Goal: Find specific page/section: Find specific page/section

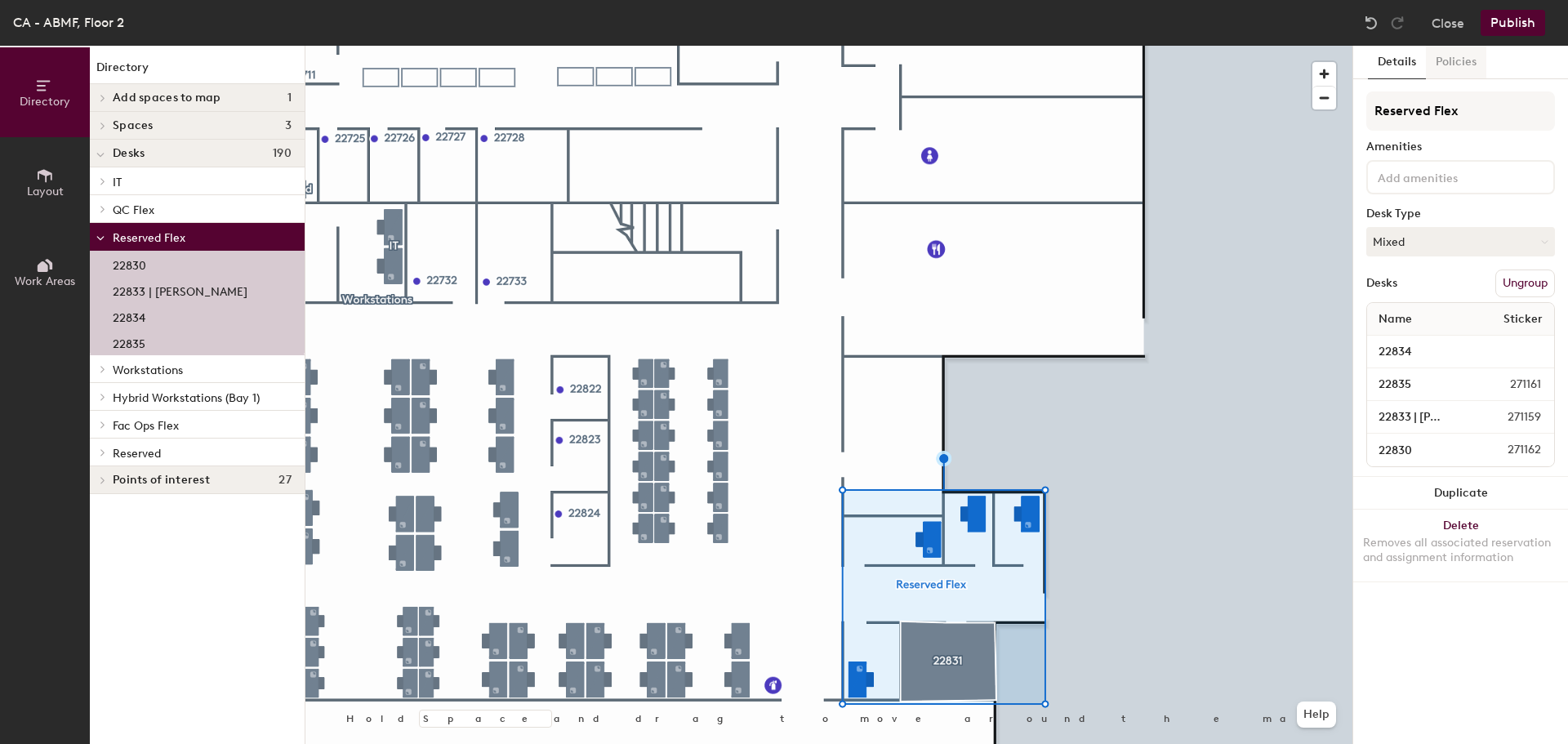
click at [1448, 67] on button "Policies" at bounding box center [1457, 62] width 61 height 34
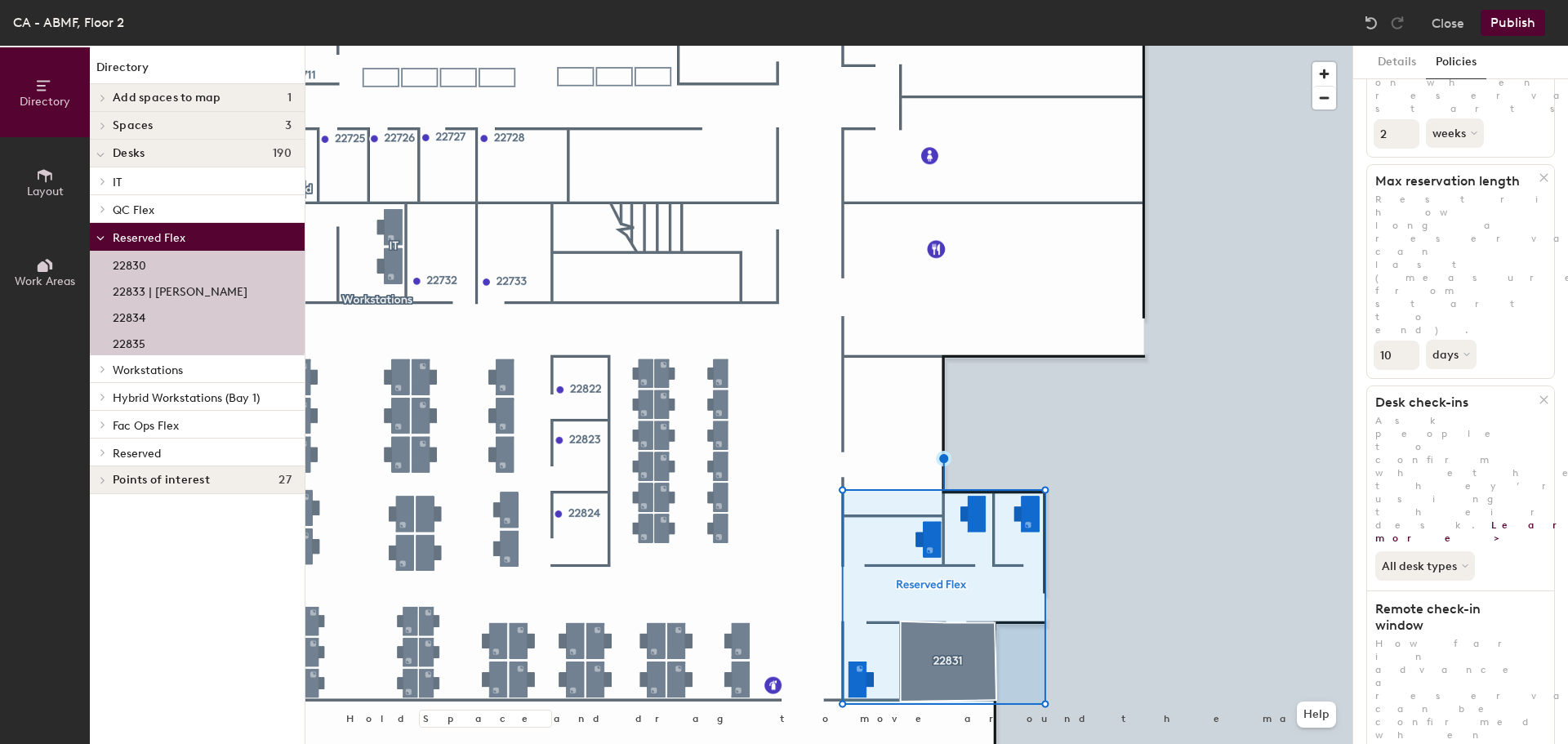
scroll to position [206, 0]
click at [1400, 64] on button "Details" at bounding box center [1397, 62] width 58 height 34
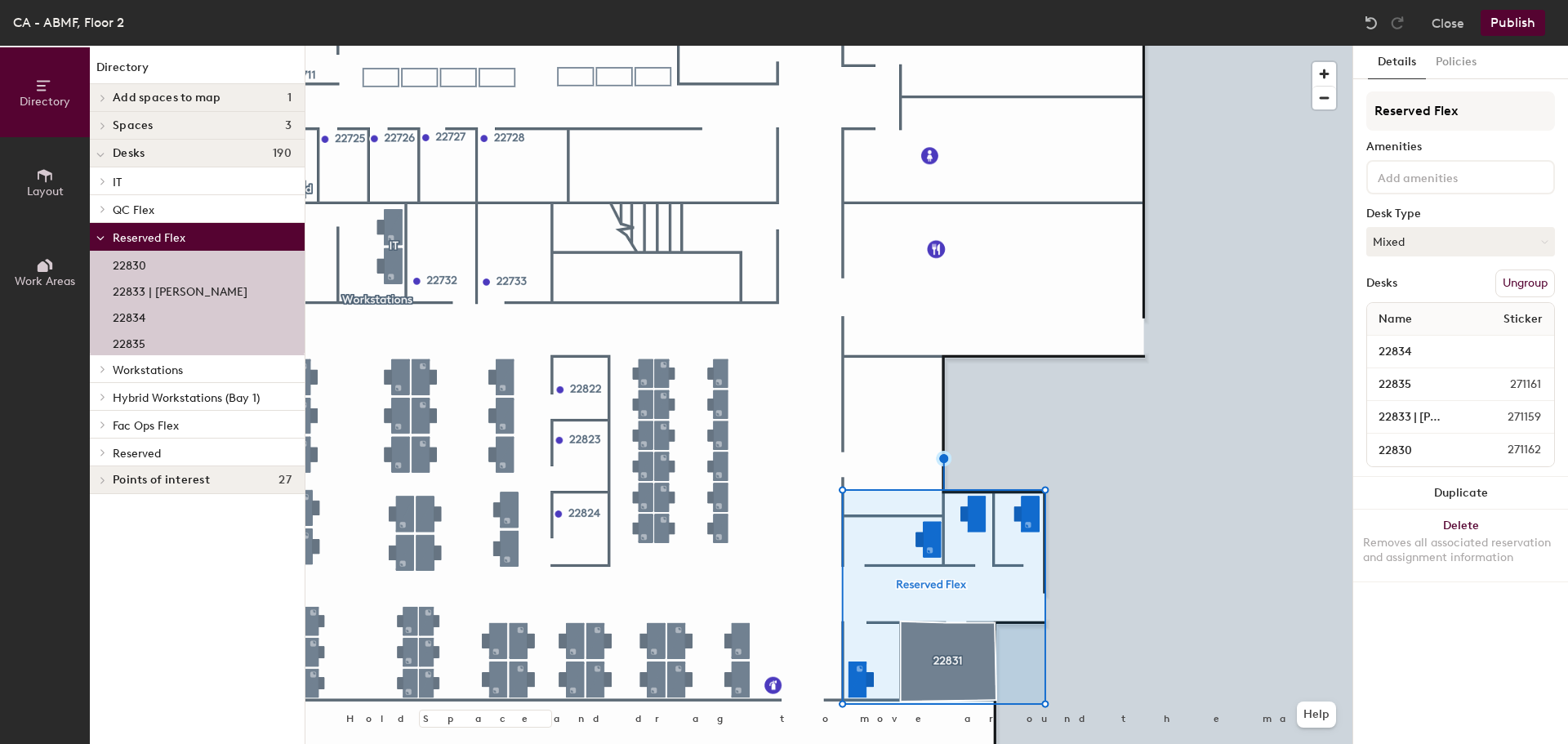
scroll to position [0, 0]
click at [1391, 349] on input "22834" at bounding box center [1460, 352] width 181 height 23
click at [1466, 58] on button "Policies" at bounding box center [1457, 62] width 61 height 34
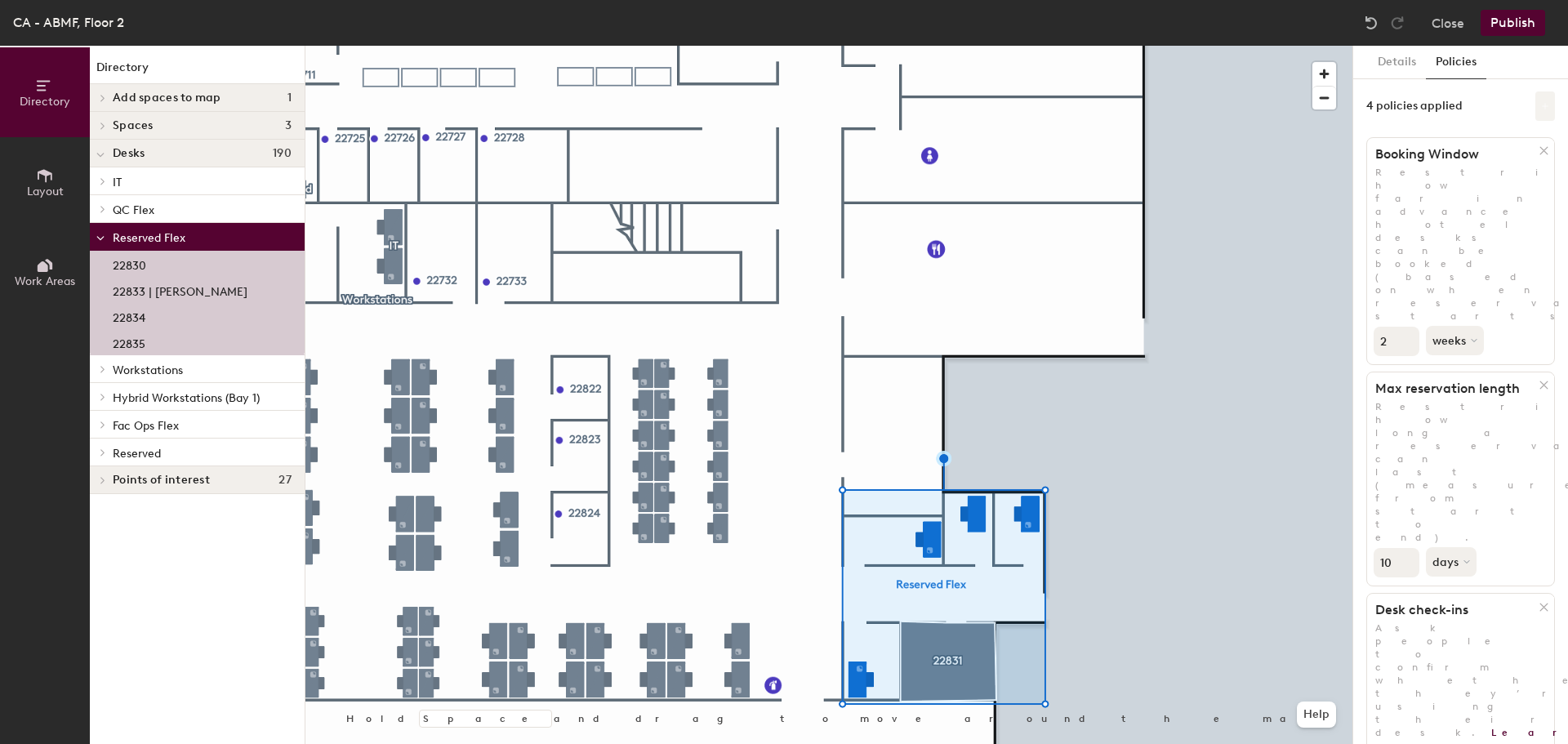
click at [1536, 99] on button at bounding box center [1546, 106] width 20 height 29
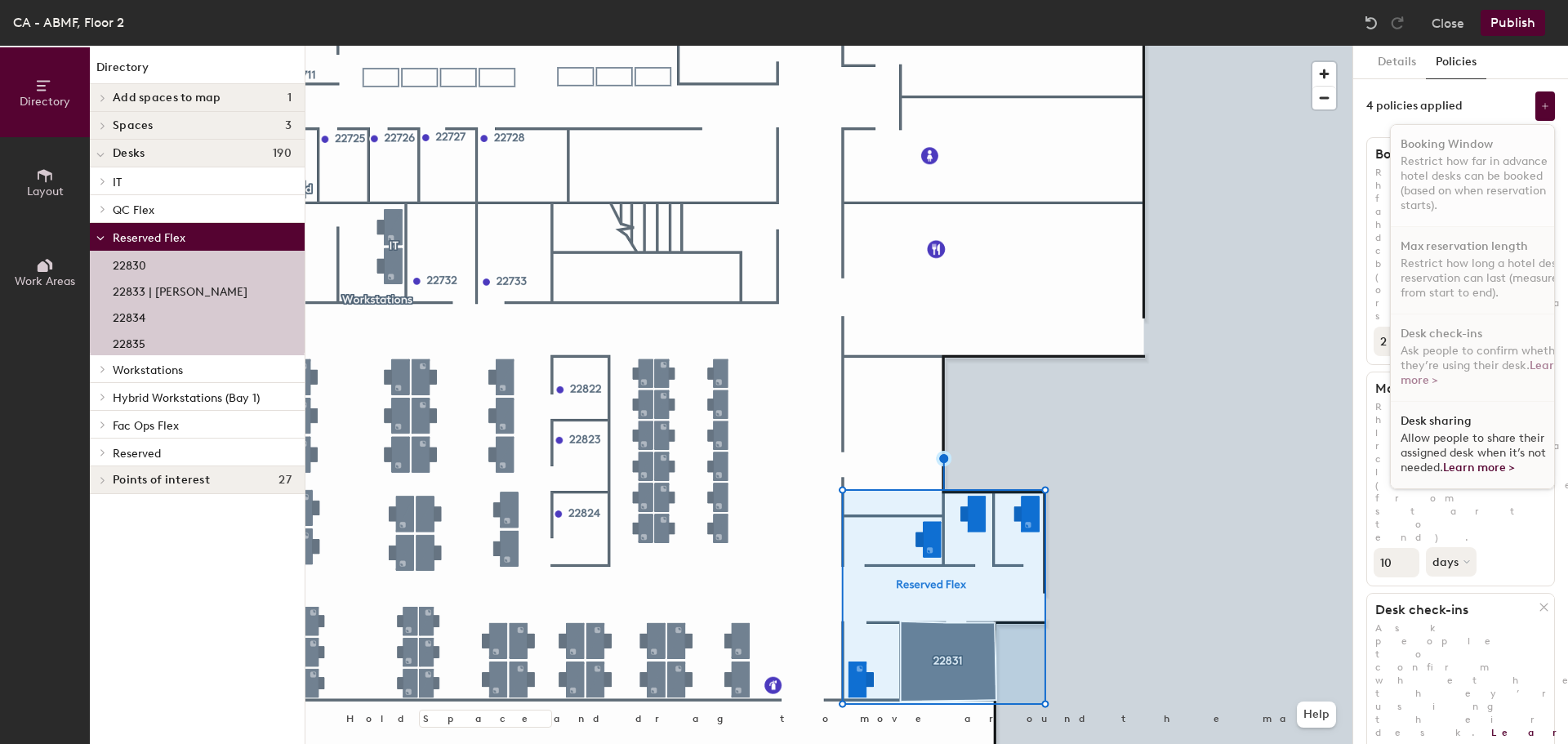
scroll to position [10, 0]
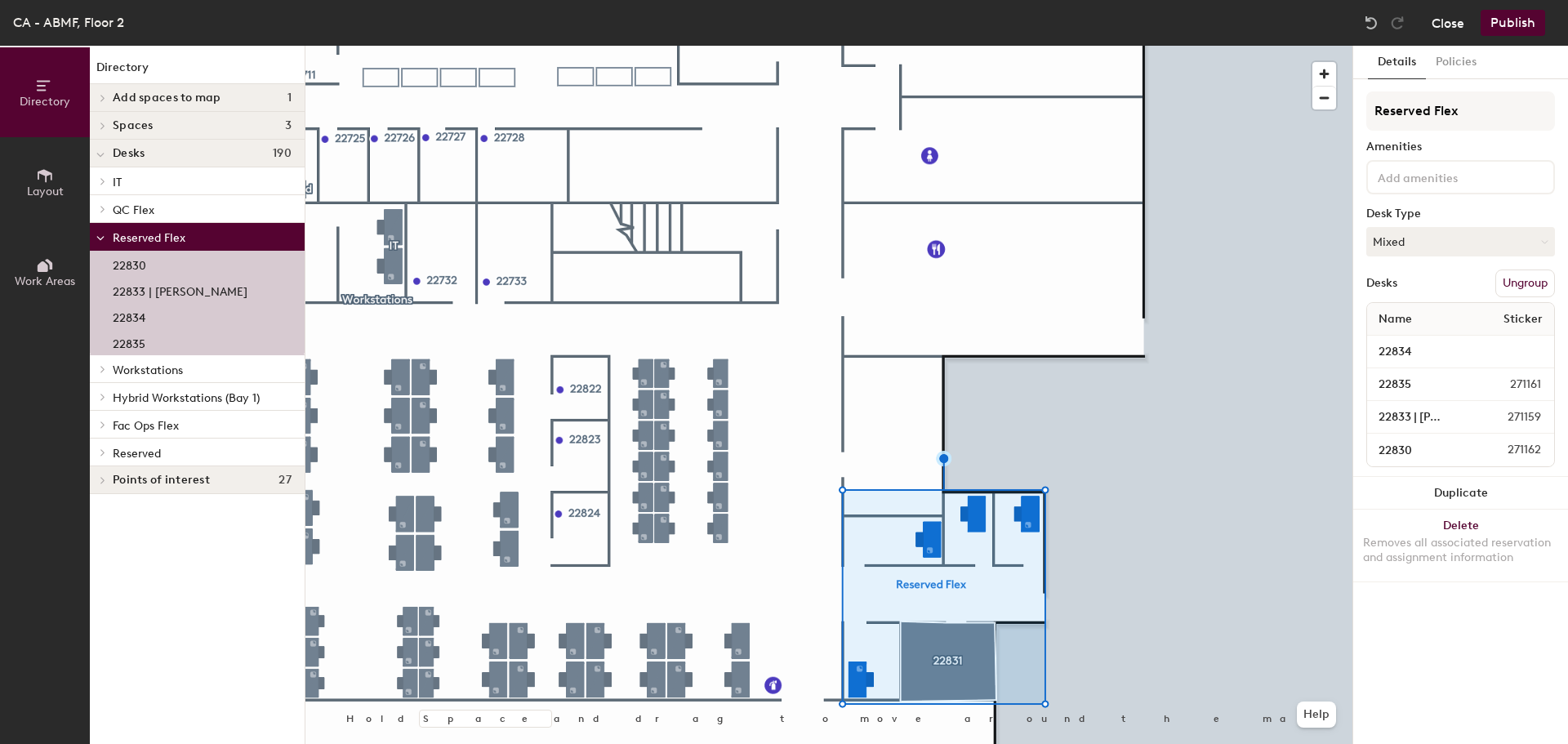
click at [1458, 17] on button "Close" at bounding box center [1448, 22] width 33 height 26
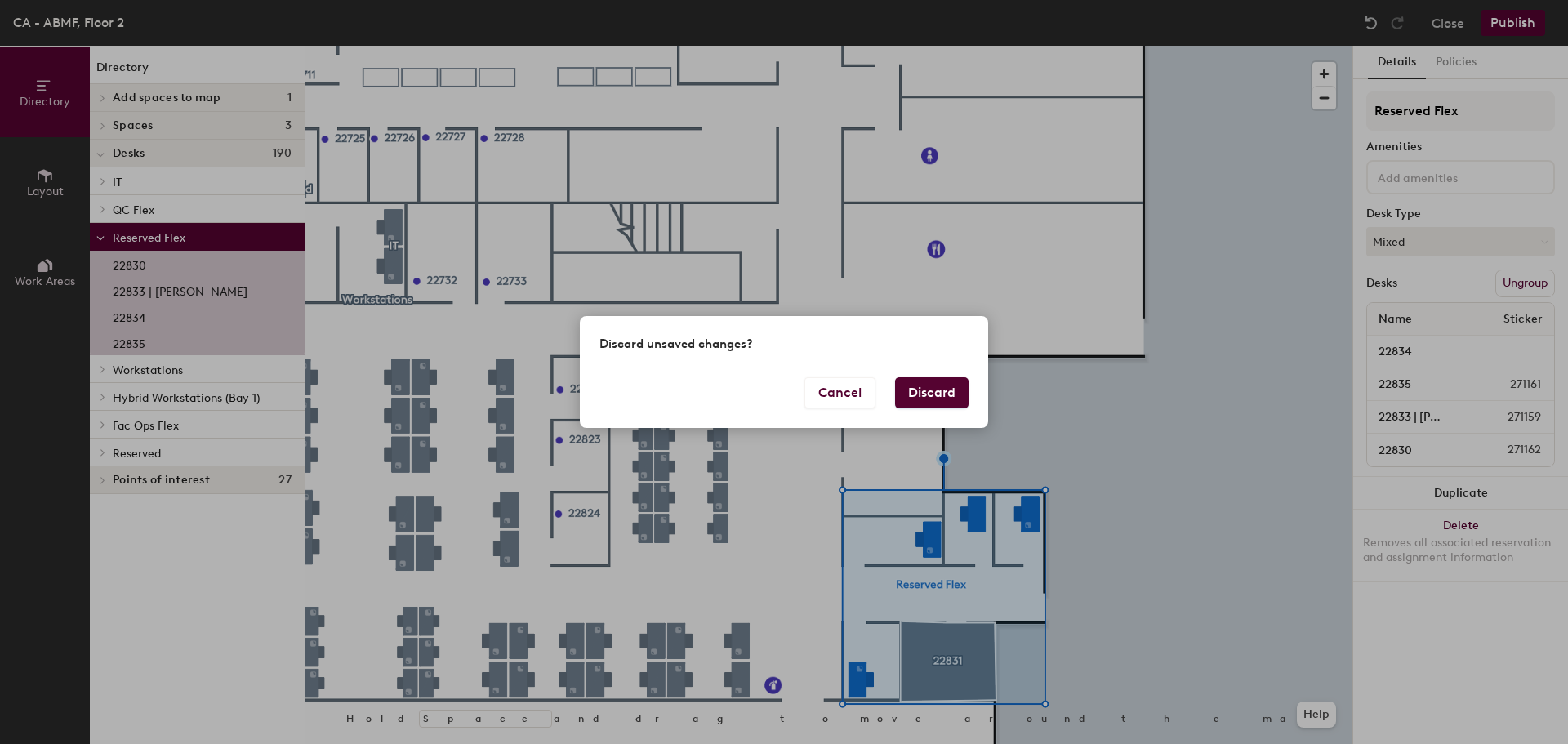
click at [923, 386] on button "Discard" at bounding box center [931, 392] width 74 height 31
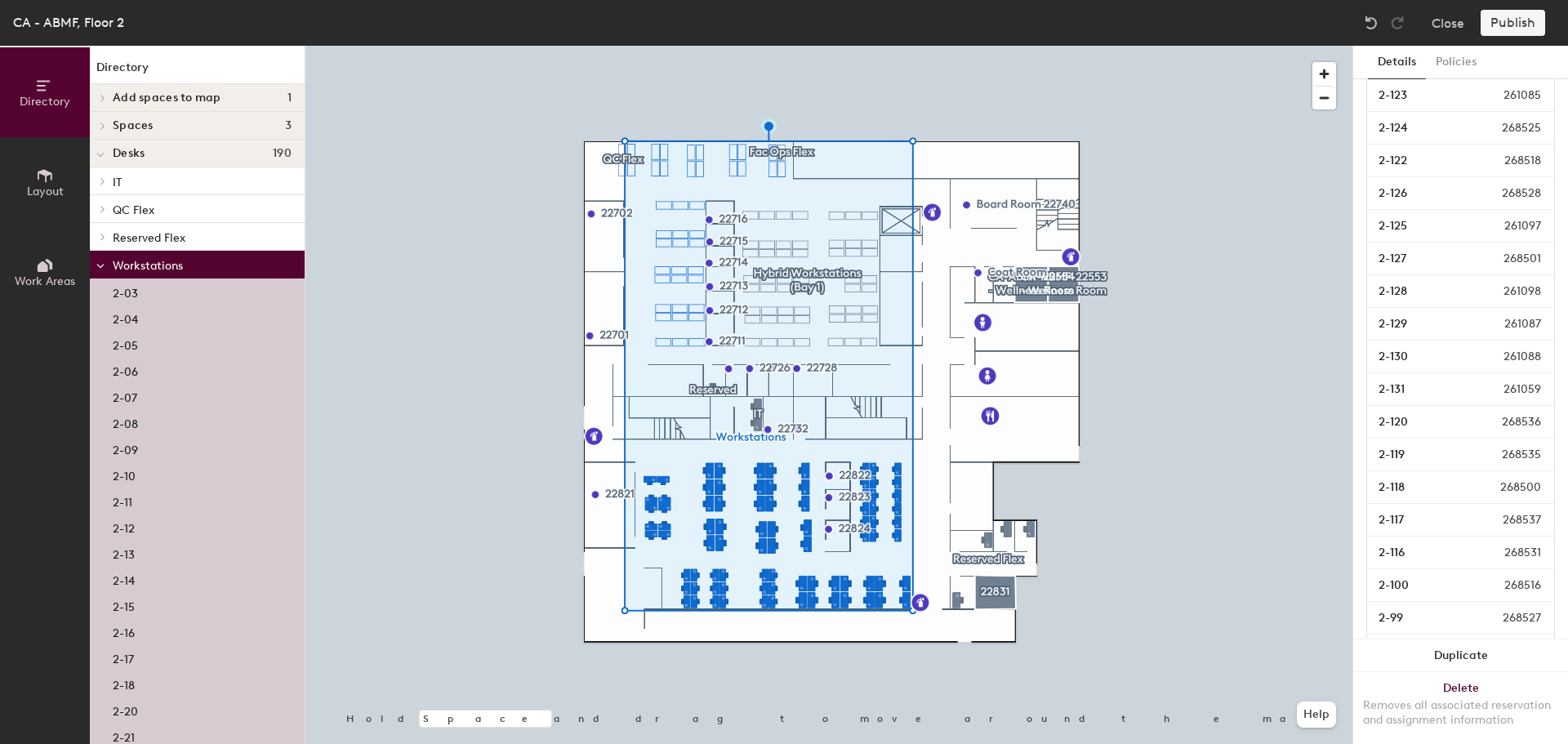
scroll to position [3333, 0]
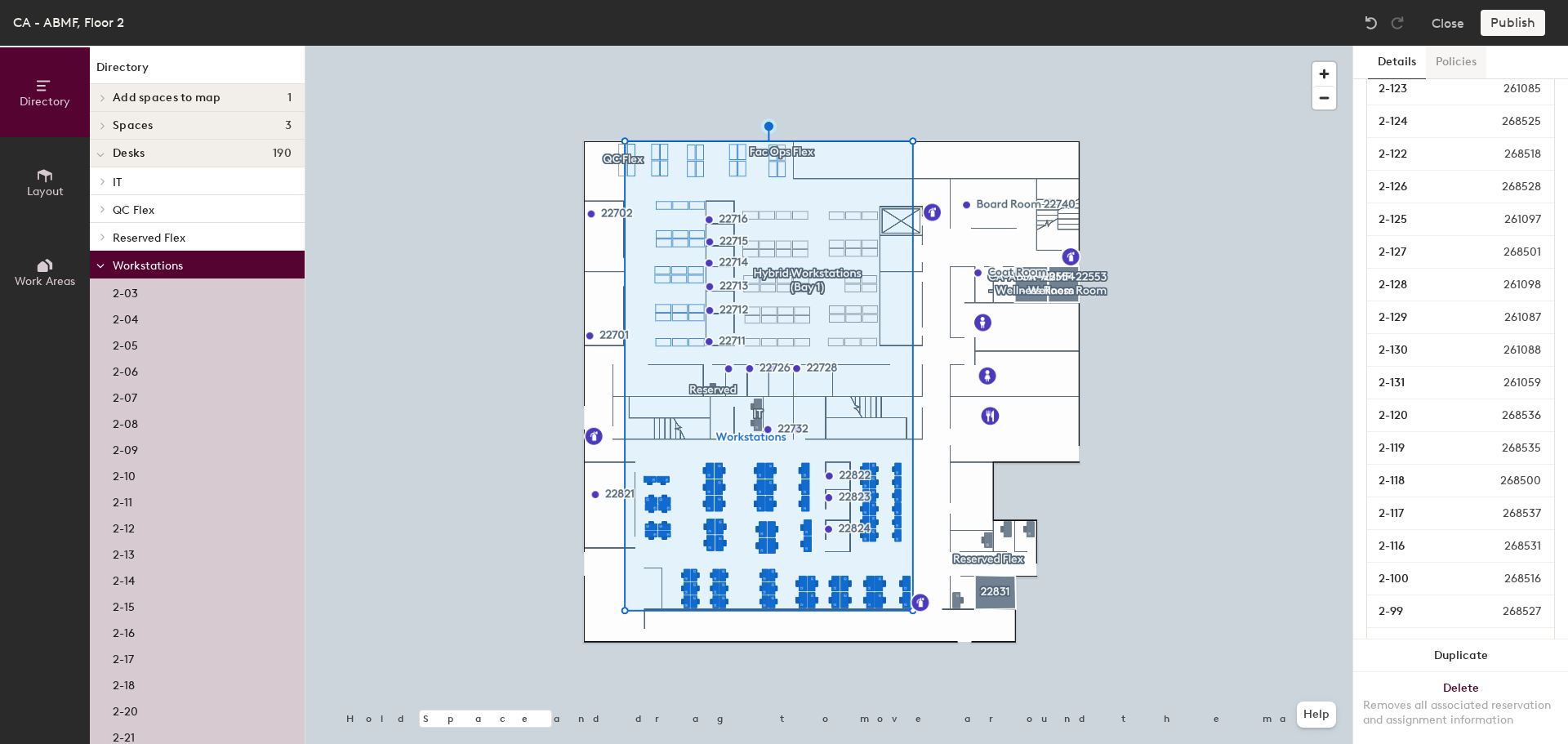
click at [1449, 64] on button "Policies" at bounding box center [1457, 62] width 61 height 34
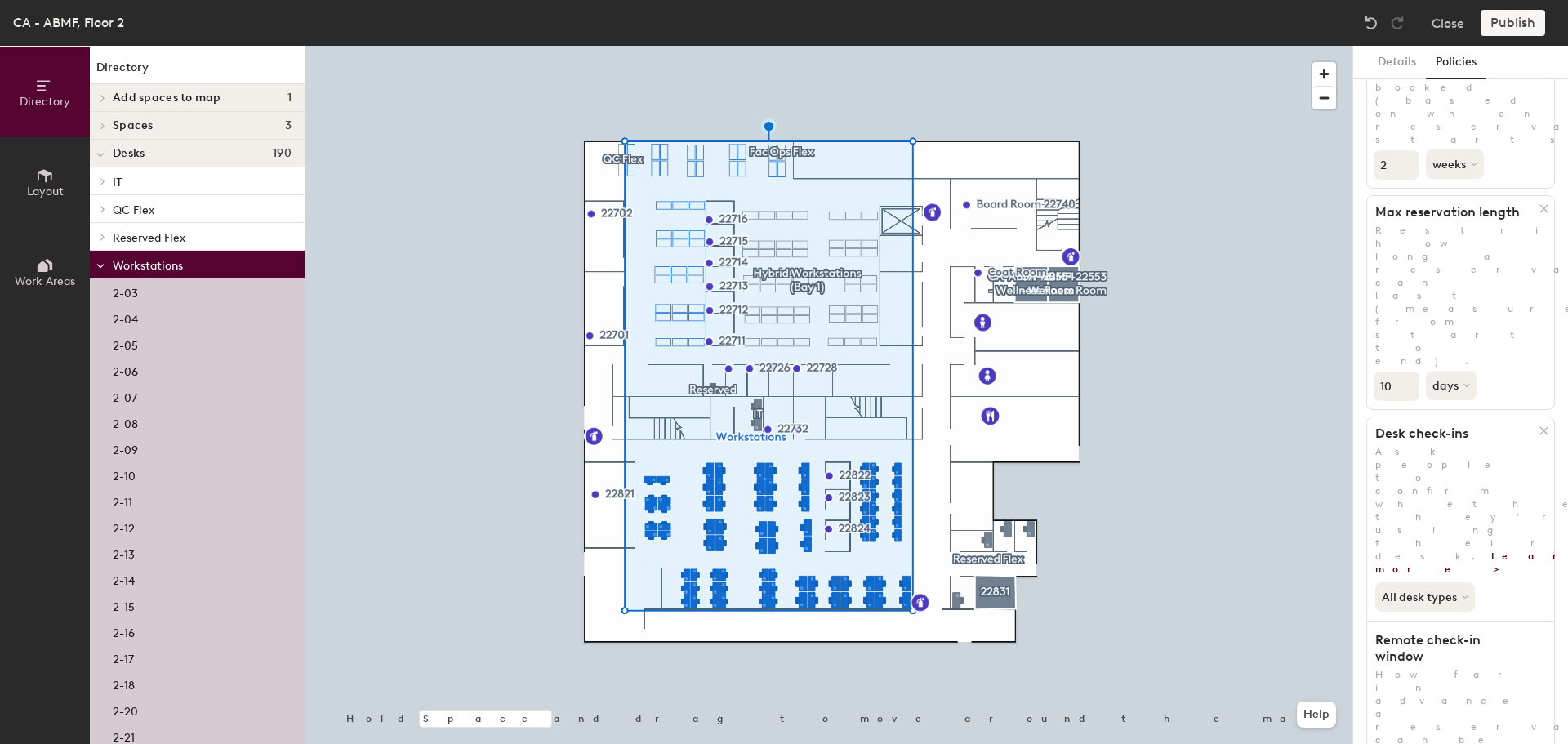
scroll to position [207, 0]
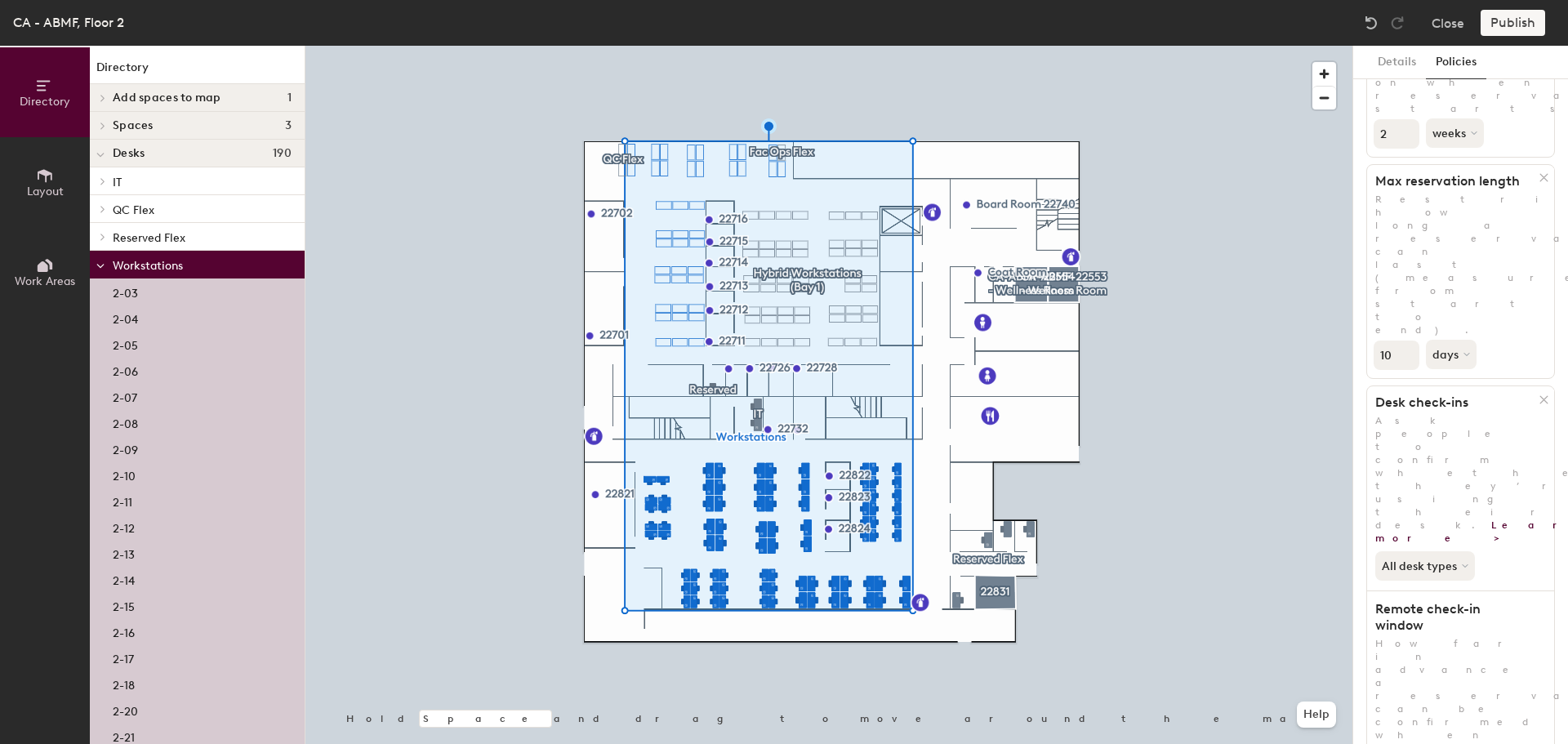
click at [102, 205] on icon at bounding box center [102, 208] width 6 height 8
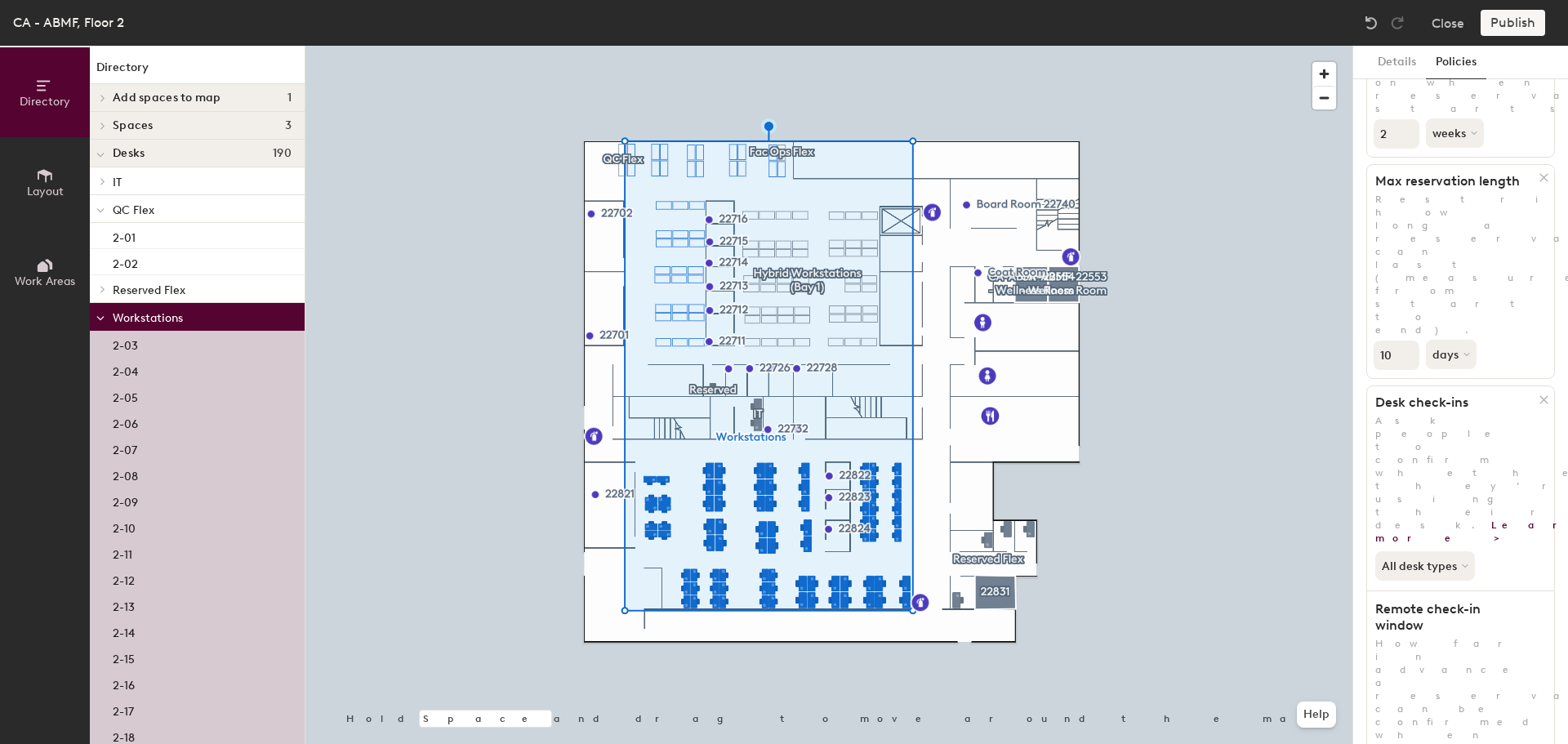
click at [102, 205] on span at bounding box center [100, 210] width 8 height 14
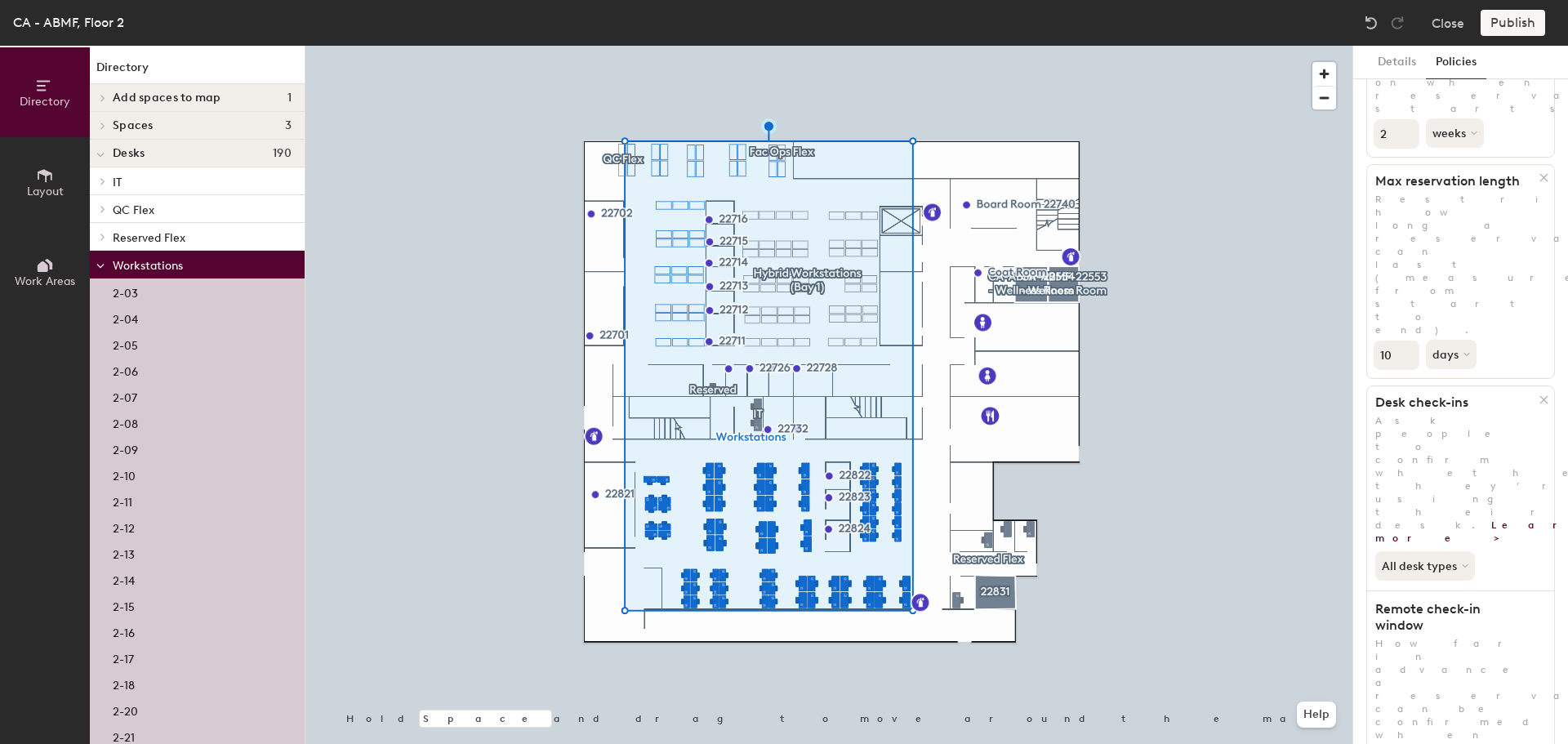
click at [105, 186] on div at bounding box center [101, 181] width 21 height 27
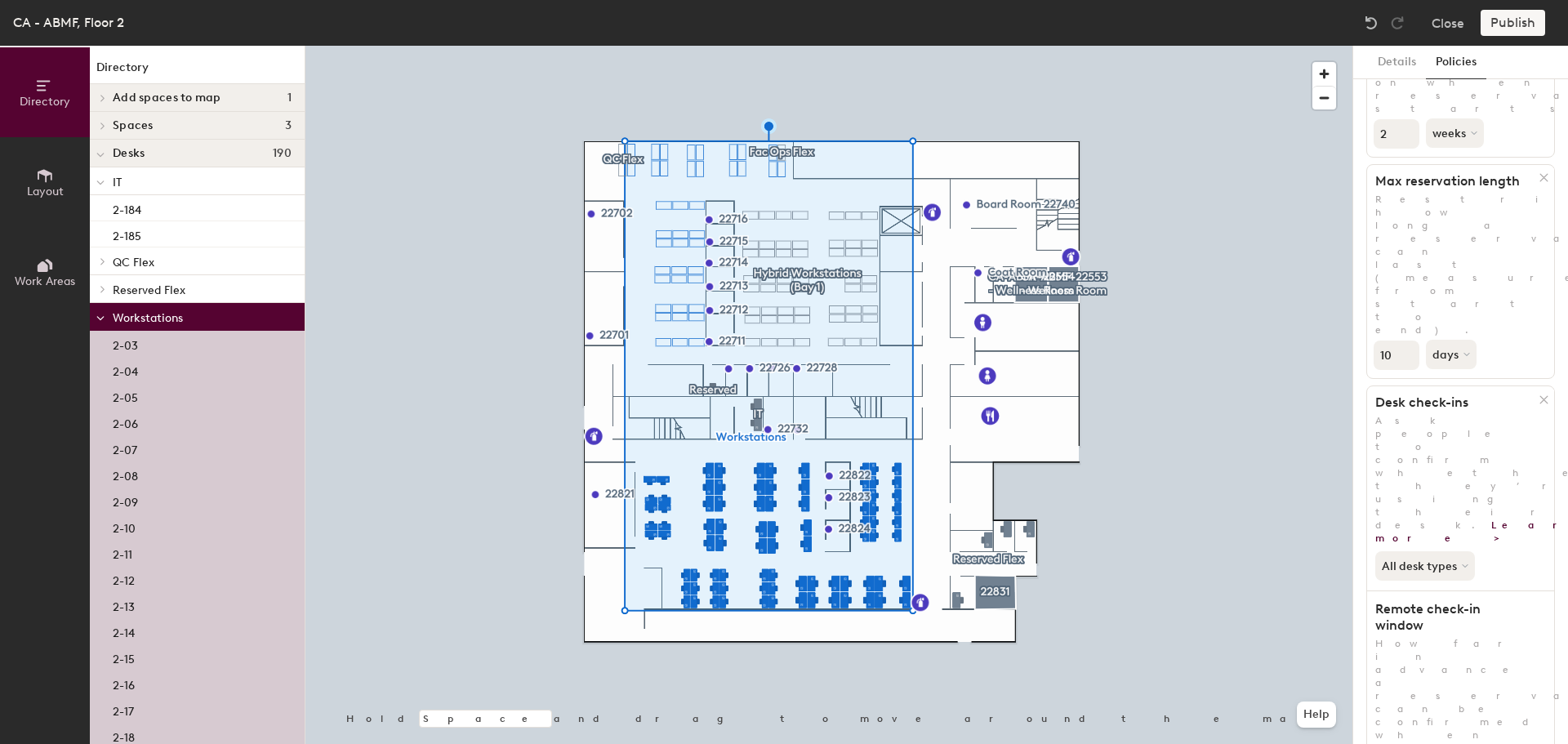
click at [105, 186] on div at bounding box center [101, 181] width 21 height 27
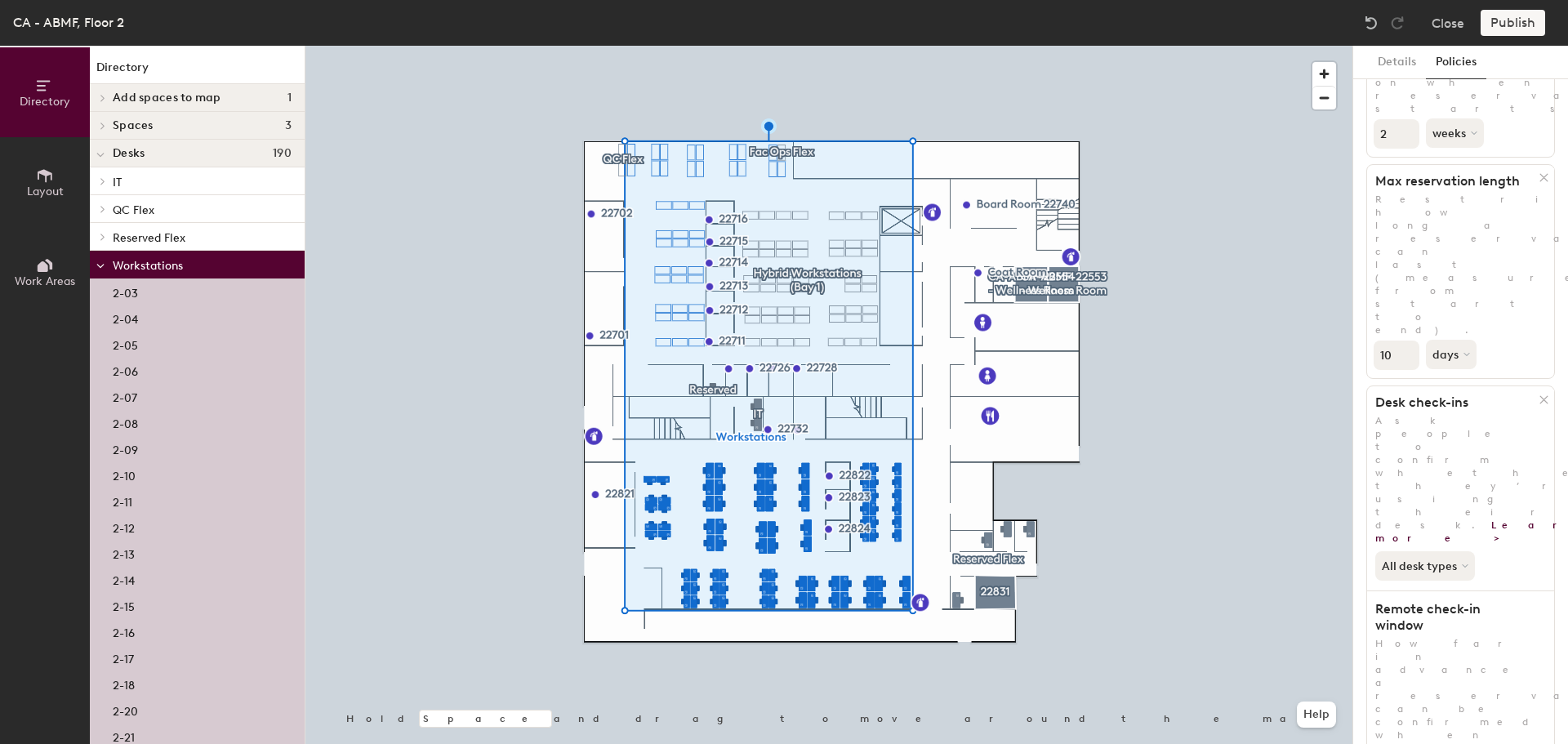
click at [100, 263] on icon at bounding box center [100, 265] width 8 height 6
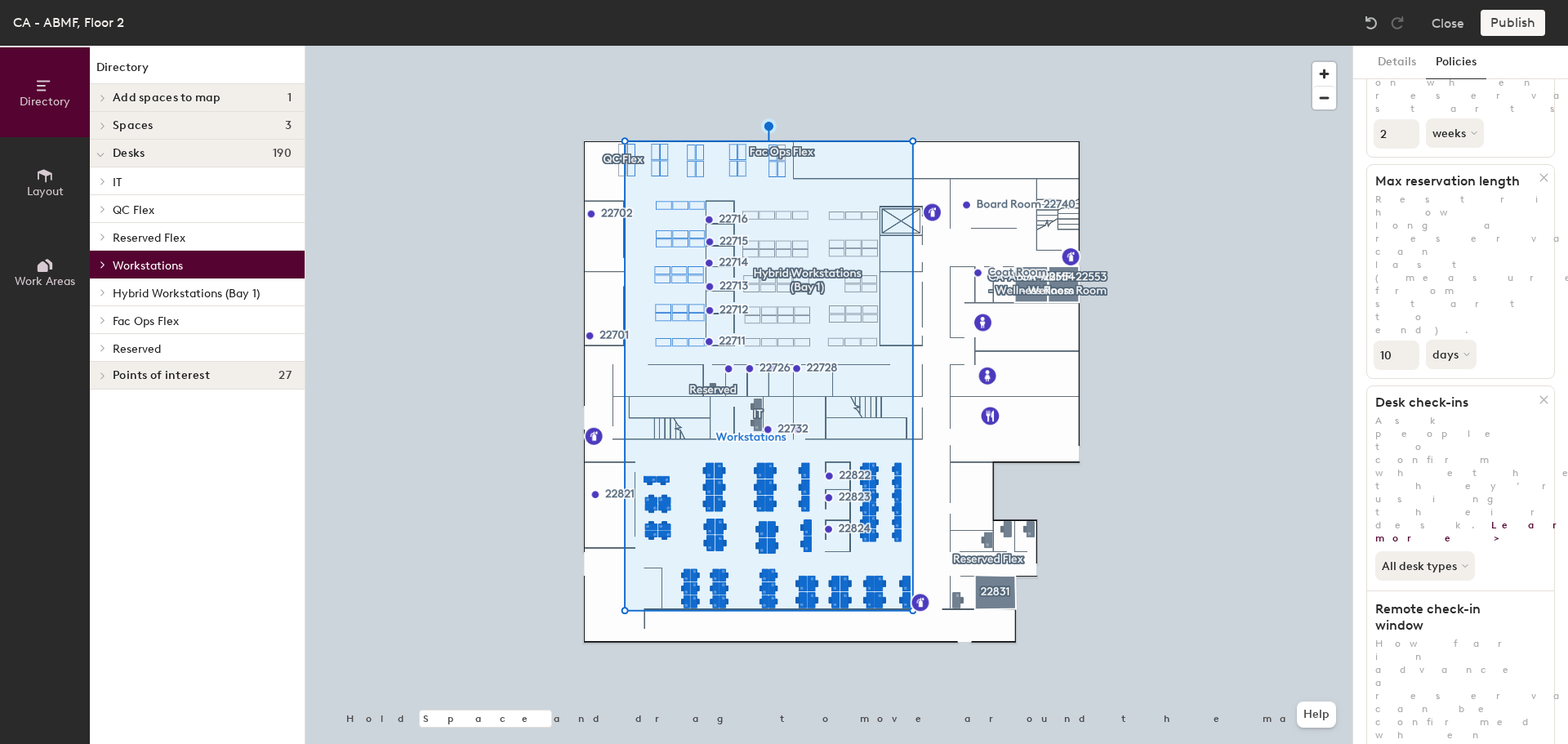
click at [104, 321] on icon at bounding box center [103, 319] width 4 height 6
click at [104, 321] on icon at bounding box center [100, 321] width 8 height 6
click at [103, 349] on icon at bounding box center [103, 347] width 4 height 6
click at [103, 349] on icon at bounding box center [100, 350] width 6 height 4
click at [100, 376] on icon at bounding box center [102, 375] width 6 height 8
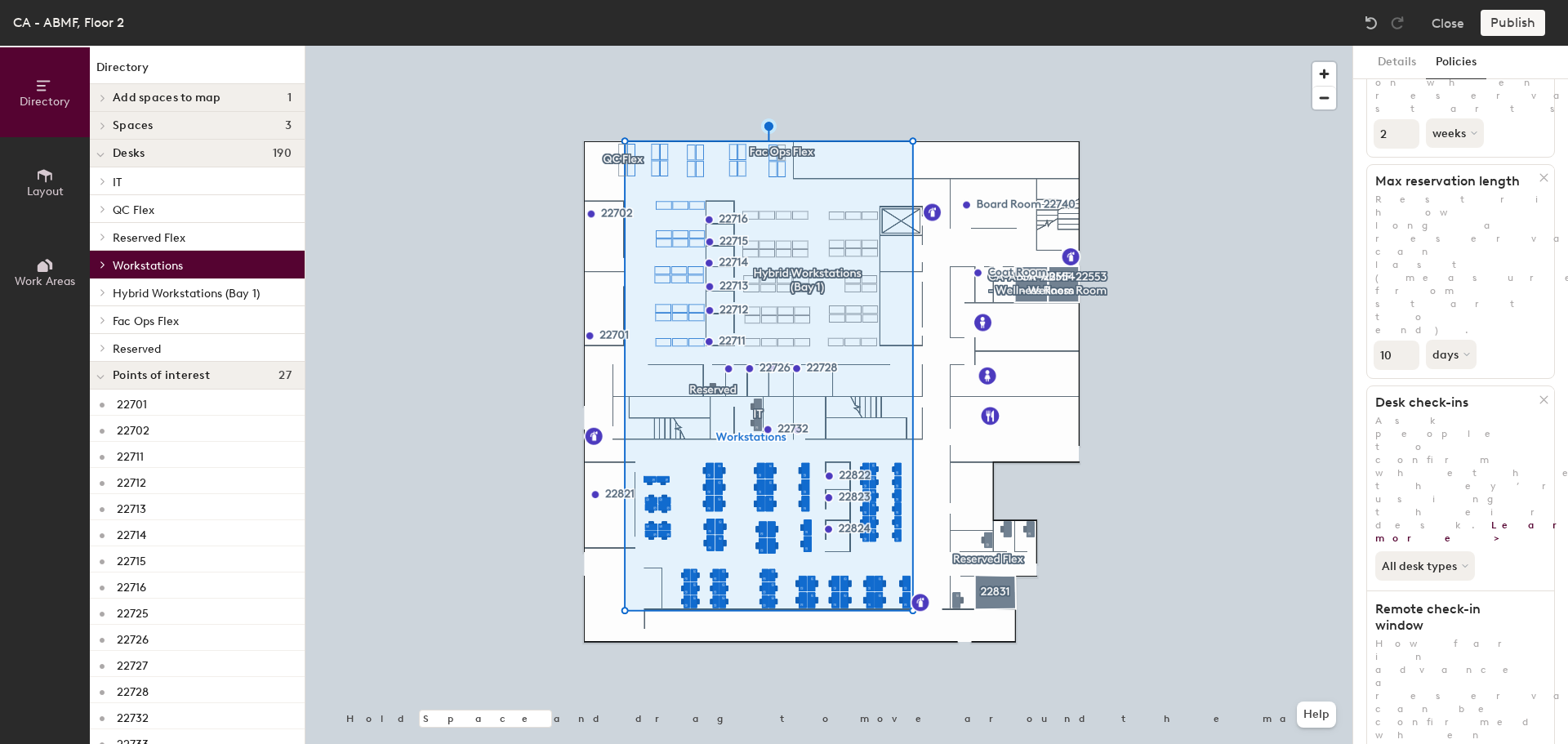
click at [100, 376] on icon at bounding box center [100, 376] width 8 height 6
click at [51, 198] on button "Layout" at bounding box center [45, 182] width 90 height 90
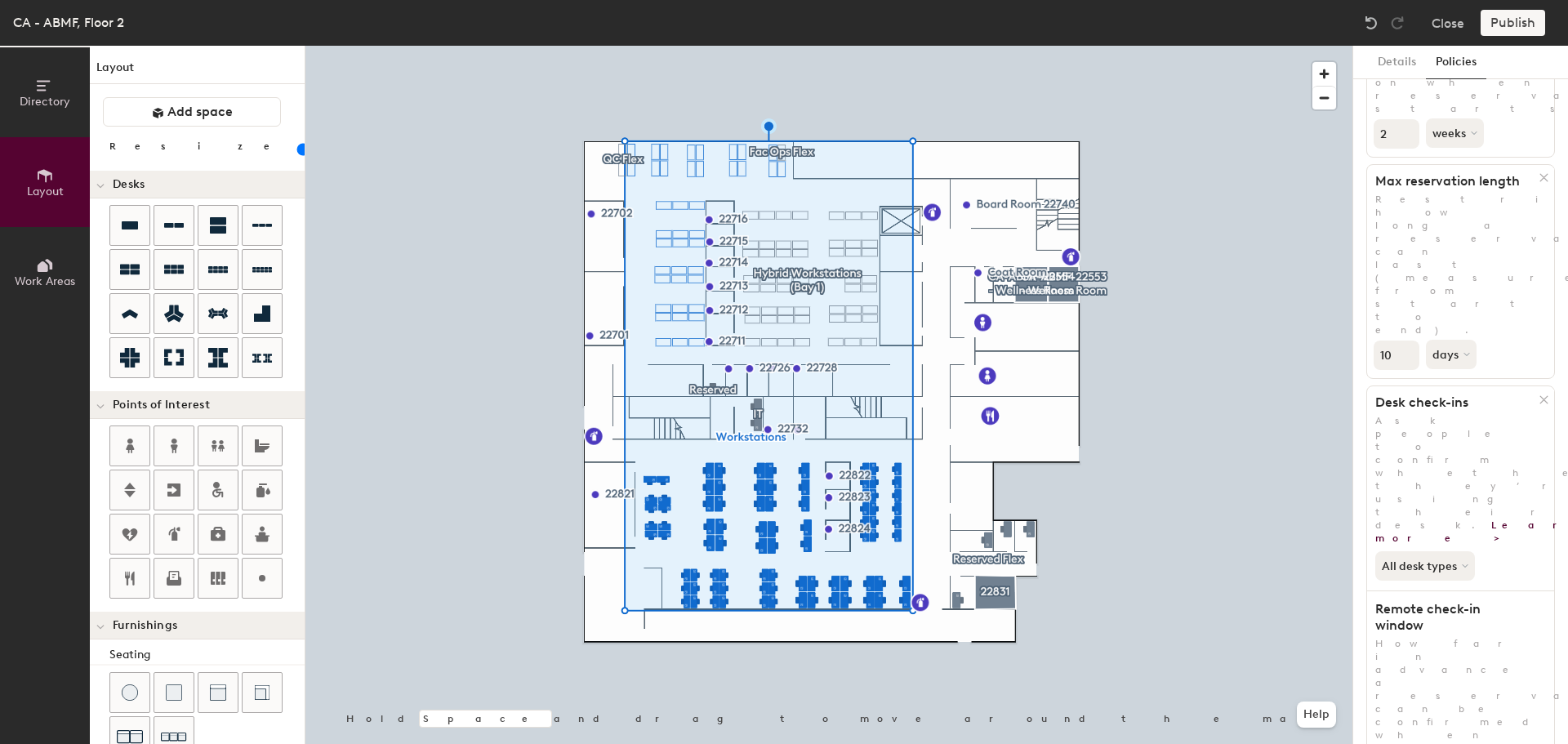
click at [46, 278] on span "Work Areas" at bounding box center [45, 281] width 61 height 14
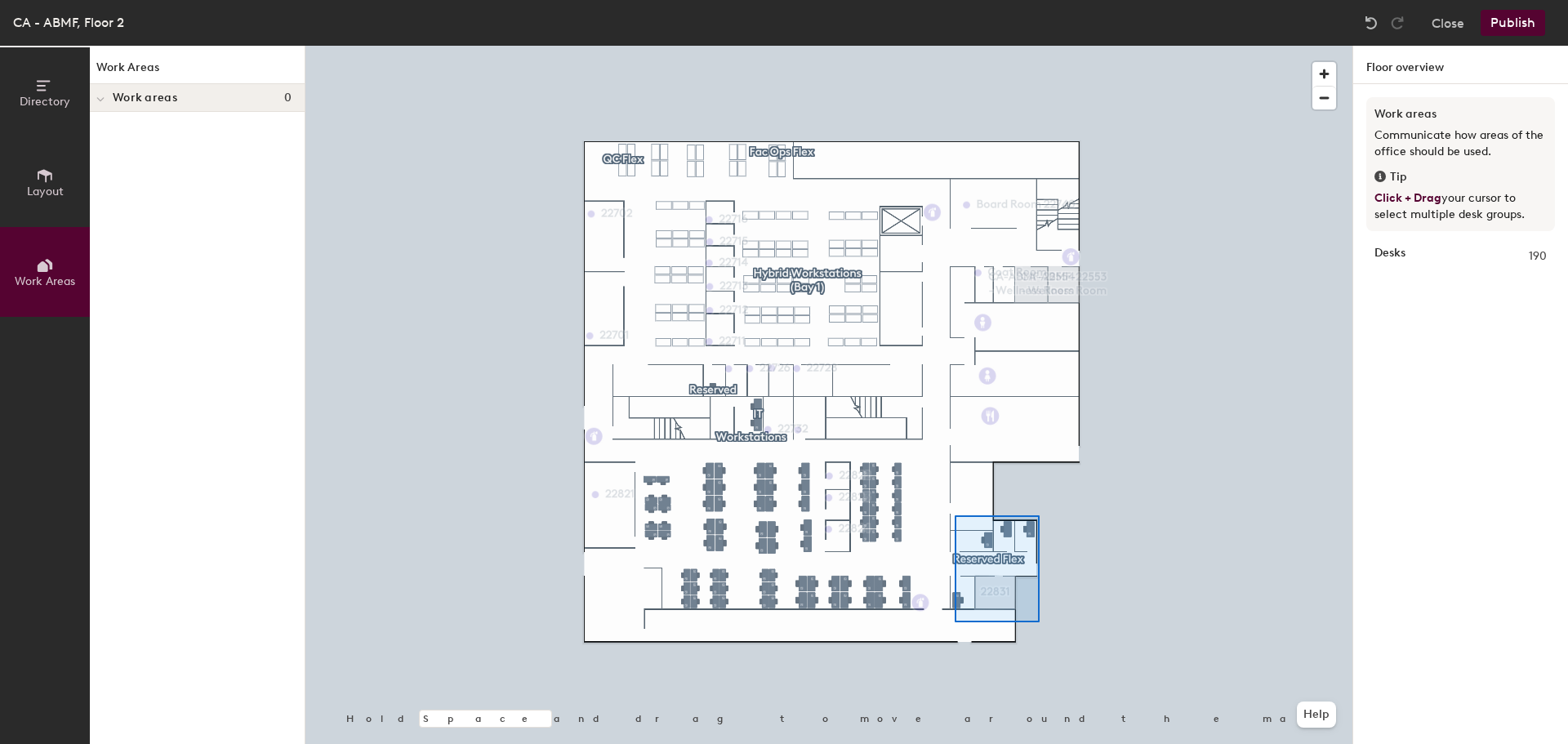
click at [955, 45] on div at bounding box center [829, 45] width 1047 height 0
click at [45, 95] on span "Directory" at bounding box center [45, 101] width 51 height 14
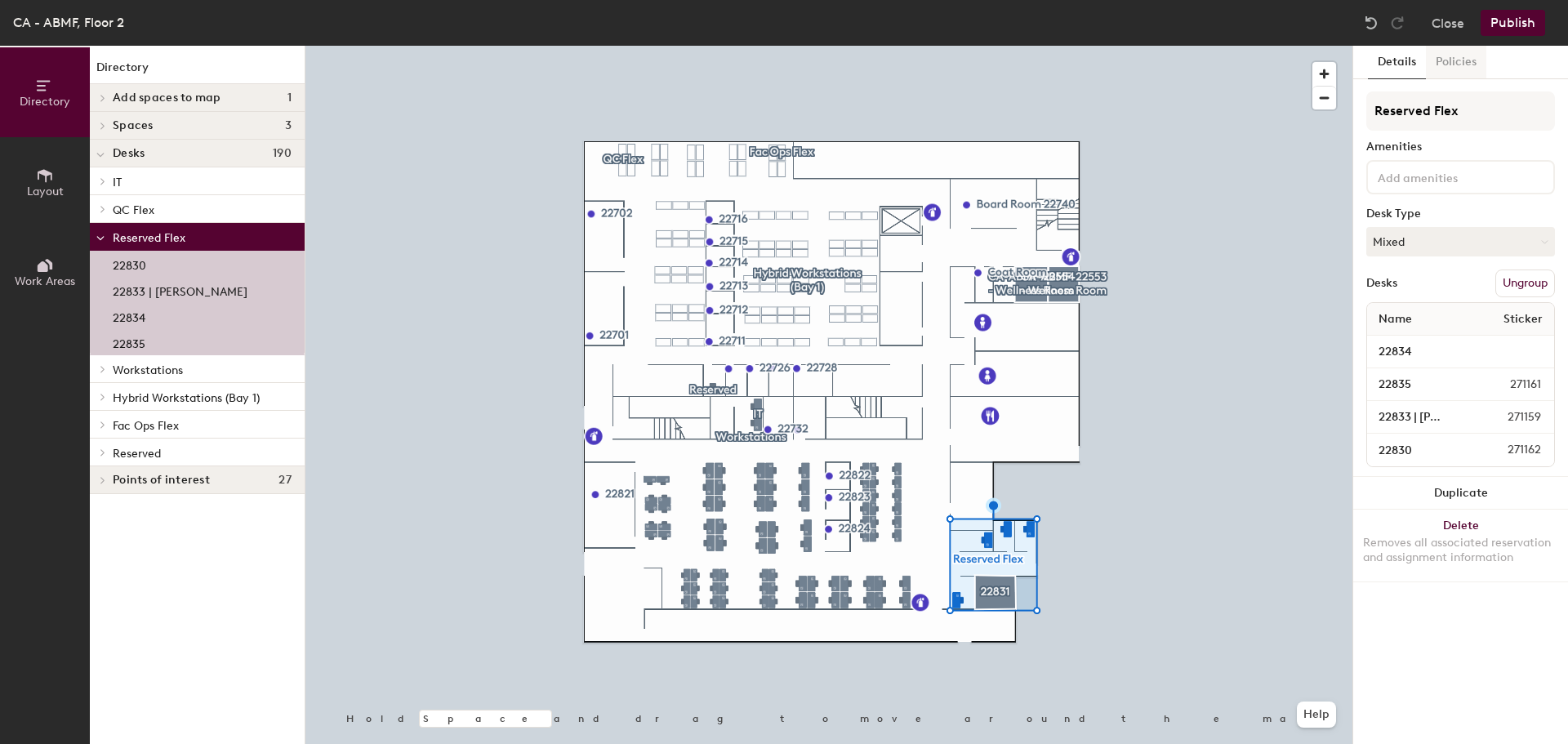
click at [1447, 70] on button "Policies" at bounding box center [1457, 62] width 61 height 34
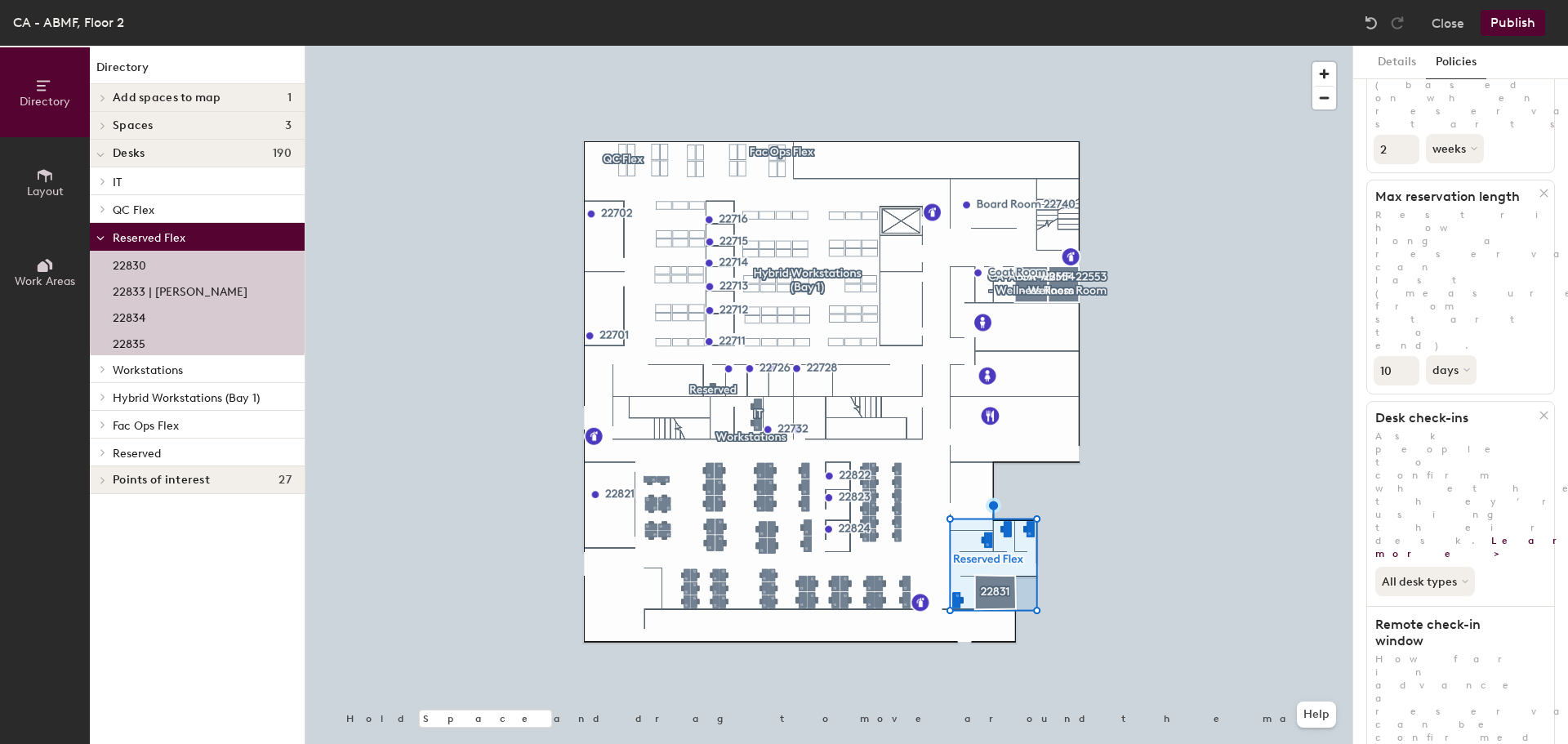
scroll to position [0, 0]
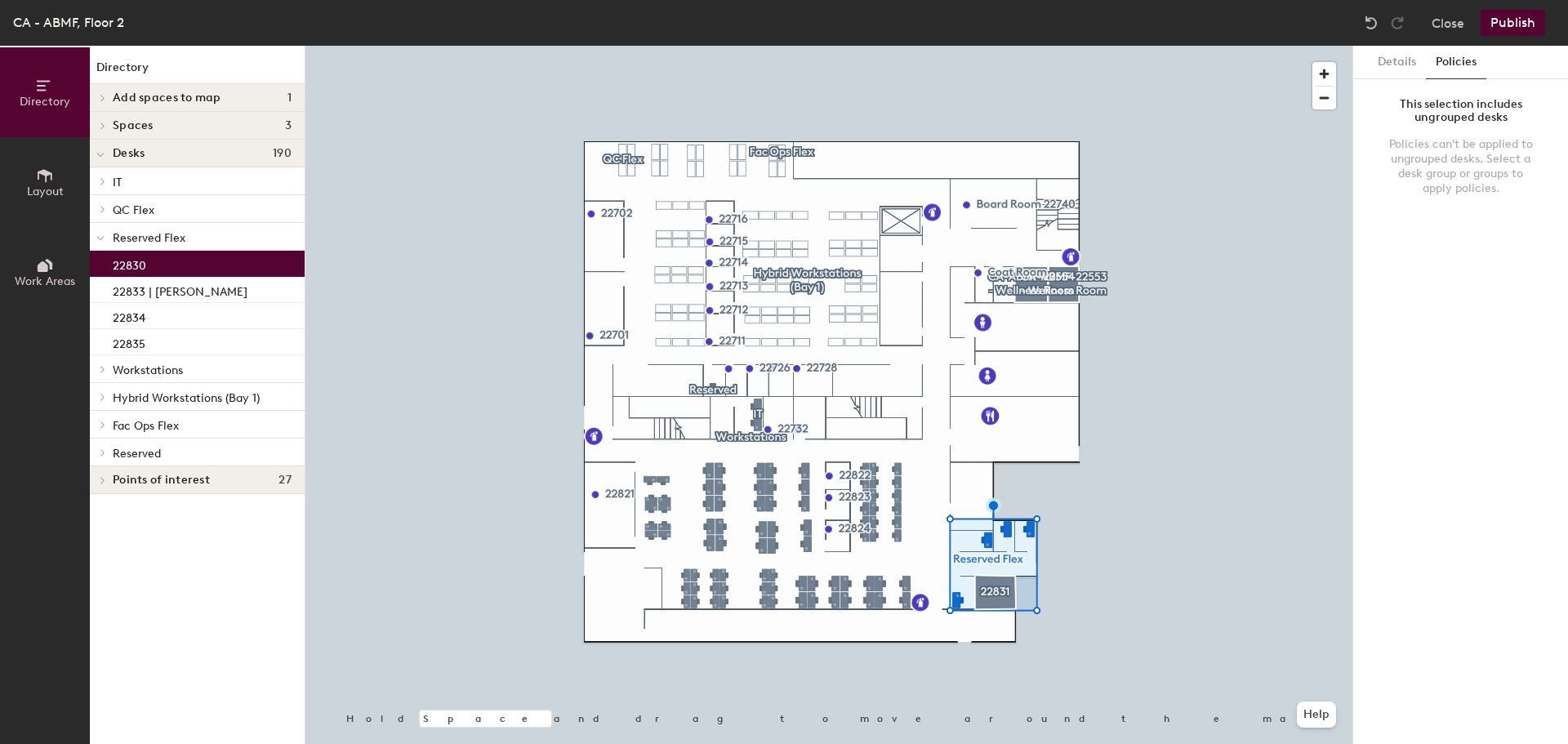
click at [126, 260] on p "22830" at bounding box center [130, 263] width 34 height 19
click at [152, 242] on span "Reserved Flex" at bounding box center [150, 239] width 73 height 14
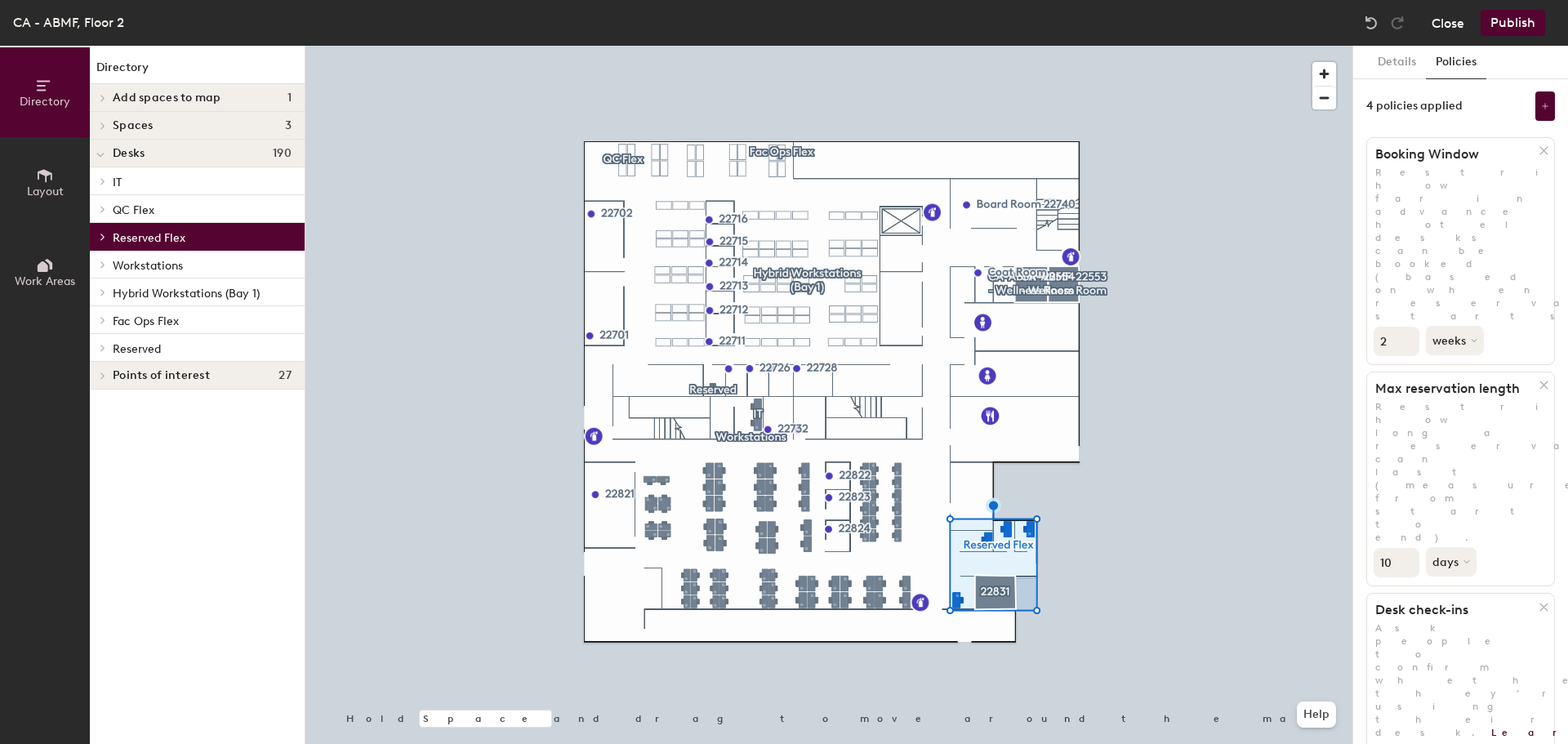
click at [1454, 32] on button "Close" at bounding box center [1448, 22] width 33 height 26
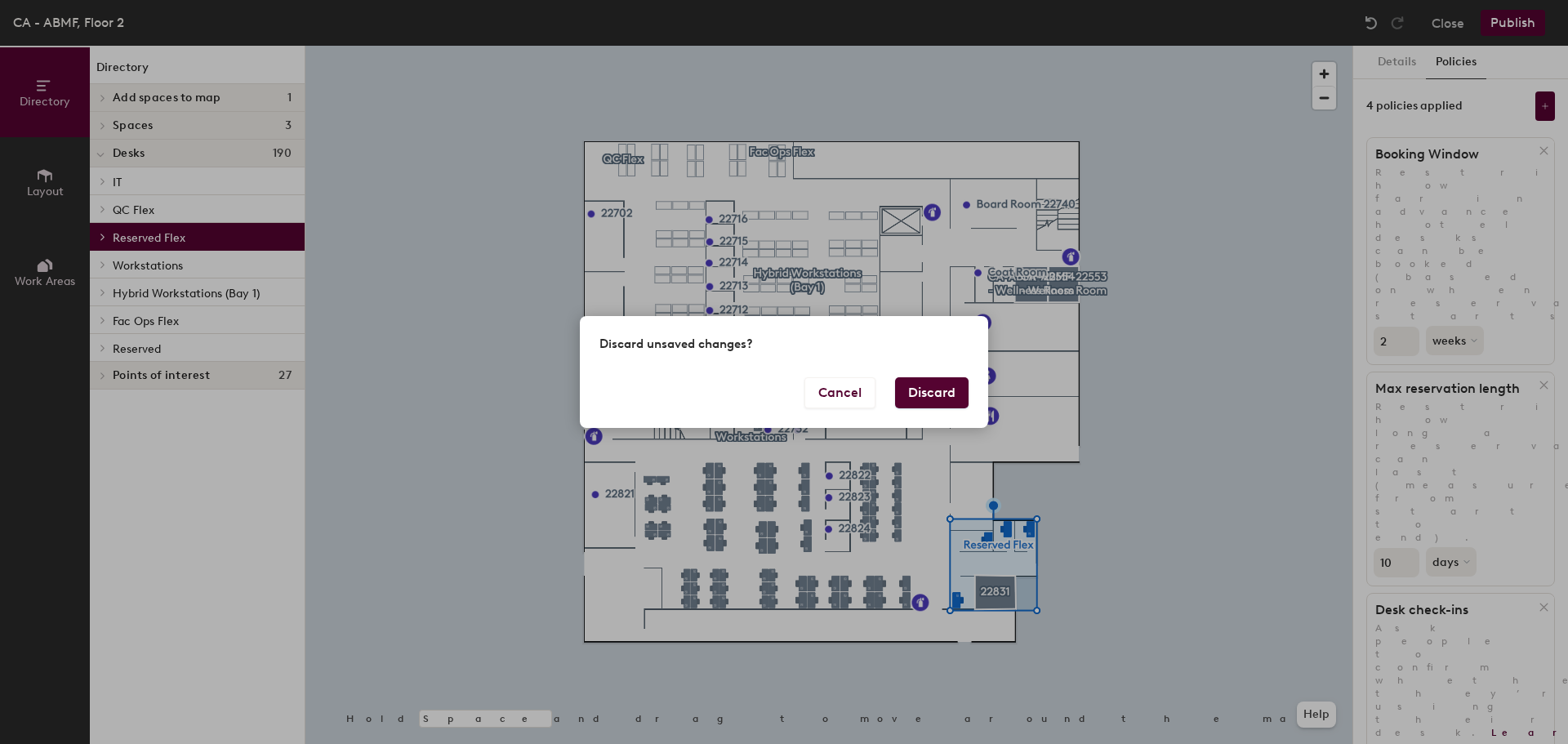
click at [940, 381] on button "Discard" at bounding box center [931, 392] width 74 height 31
